Goal: Information Seeking & Learning: Learn about a topic

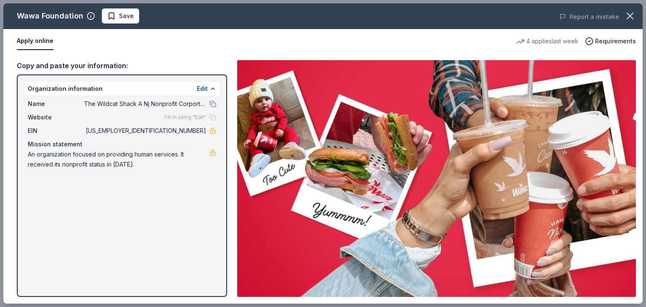
click at [108, 16] on div "Wawa Foundation Save Report a mistake Apply online 4 applies last week Requirem…" at bounding box center [322, 153] width 639 height 300
click at [109, 16] on div "Wawa Foundation Save Report a mistake Apply online 4 applies last week Requirem…" at bounding box center [322, 153] width 639 height 300
click at [118, 16] on div "Wawa Foundation Save Report a mistake Apply online 4 applies last week Requirem…" at bounding box center [322, 153] width 639 height 300
click at [632, 16] on icon "button" at bounding box center [630, 16] width 12 height 12
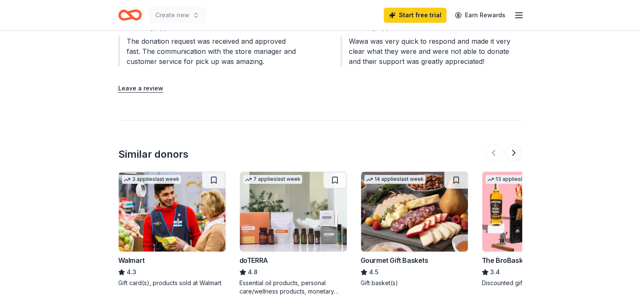
scroll to position [1052, 0]
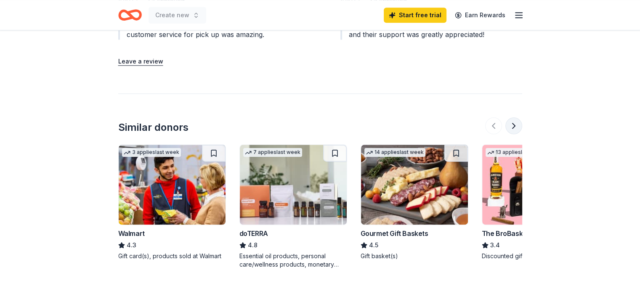
click at [513, 123] on button at bounding box center [513, 125] width 17 height 17
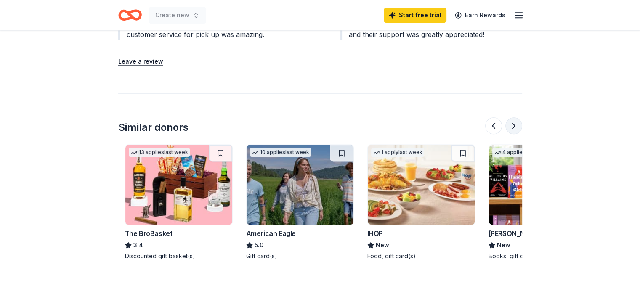
scroll to position [0, 363]
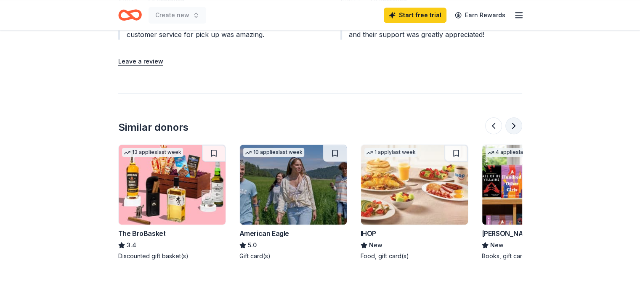
click at [513, 123] on button at bounding box center [513, 125] width 17 height 17
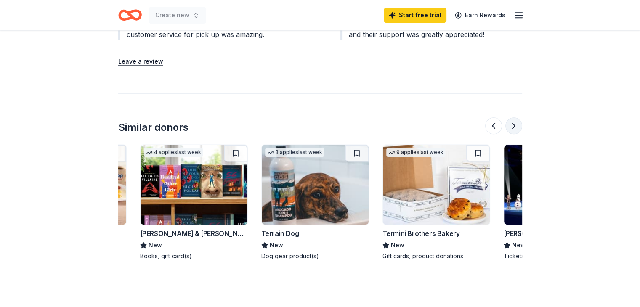
scroll to position [0, 727]
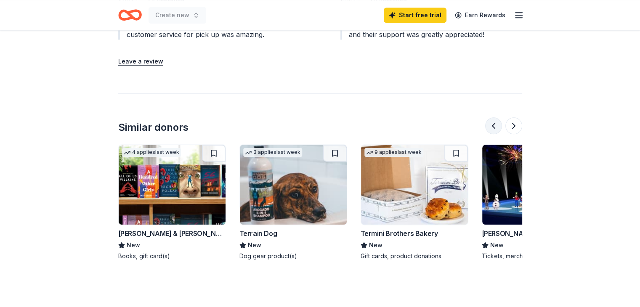
click at [491, 123] on button at bounding box center [493, 125] width 17 height 17
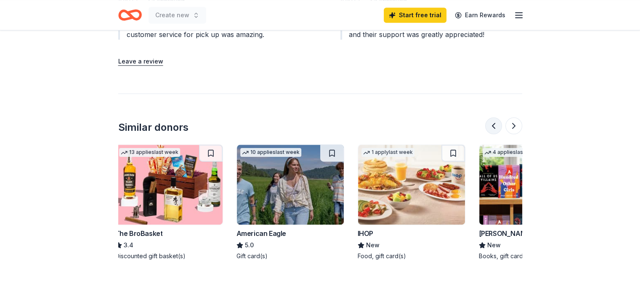
scroll to position [0, 363]
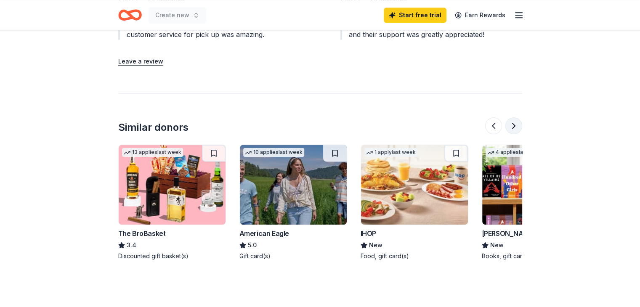
click at [513, 123] on button at bounding box center [513, 125] width 17 height 17
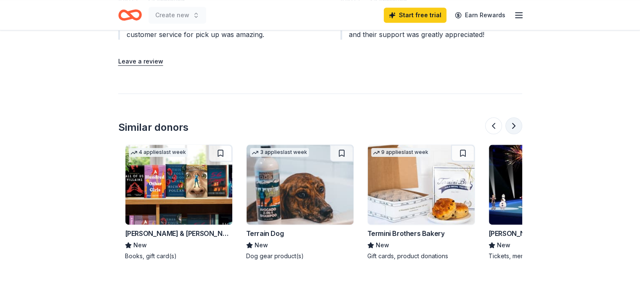
scroll to position [0, 727]
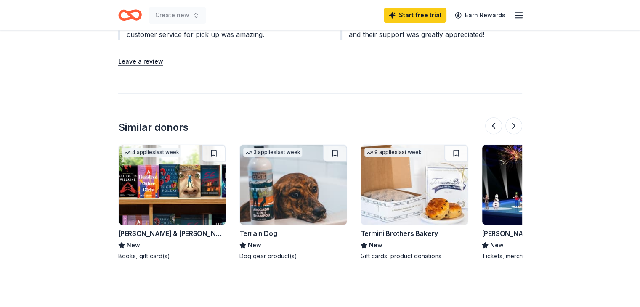
click at [396, 231] on div "Termini Brothers Bakery" at bounding box center [399, 233] width 77 height 10
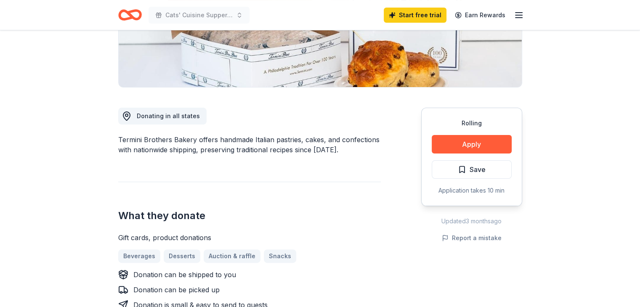
scroll to position [210, 0]
